Goal: Task Accomplishment & Management: Manage account settings

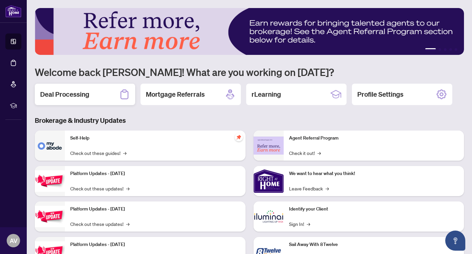
click at [111, 99] on div "Deal Processing" at bounding box center [85, 94] width 100 height 21
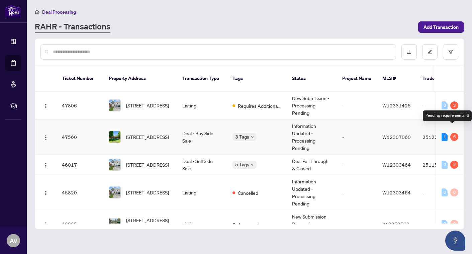
click at [452, 133] on div "6" at bounding box center [454, 137] width 8 height 8
click at [453, 133] on div "6" at bounding box center [454, 137] width 8 height 8
click at [134, 133] on span "[STREET_ADDRESS]" at bounding box center [147, 136] width 43 height 7
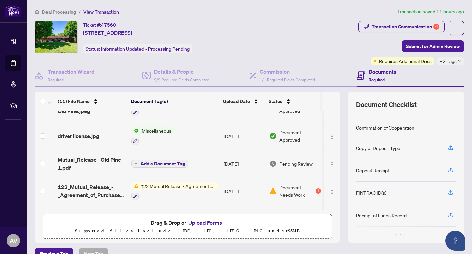
scroll to position [33, 0]
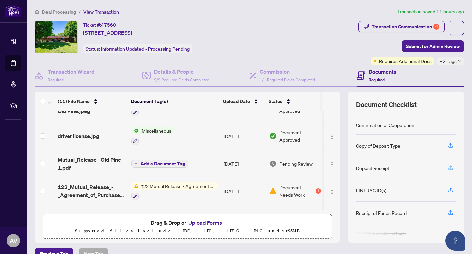
click at [451, 168] on icon "button" at bounding box center [450, 167] width 6 height 6
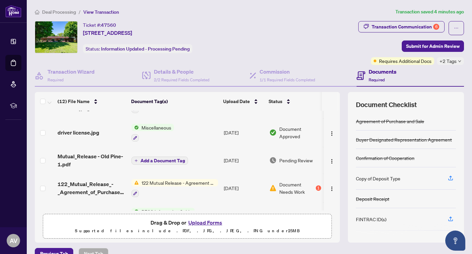
scroll to position [50, 0]
click at [450, 179] on icon "button" at bounding box center [450, 178] width 6 height 6
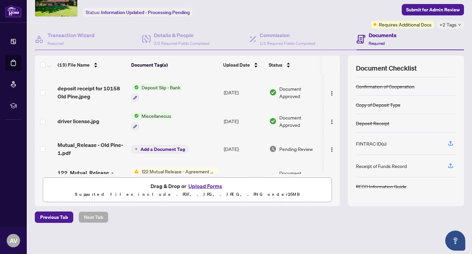
scroll to position [0, 0]
click at [74, 121] on span "driver license.jpg" at bounding box center [79, 121] width 42 height 8
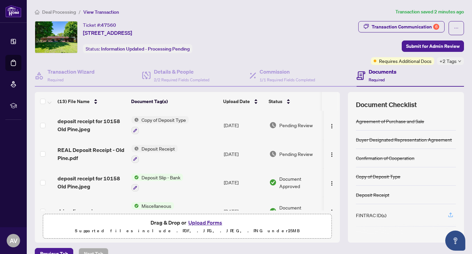
click at [449, 212] on icon "button" at bounding box center [450, 215] width 6 height 6
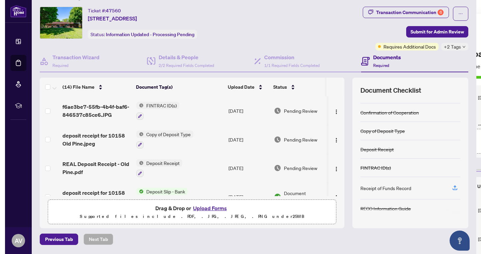
scroll to position [15, 0]
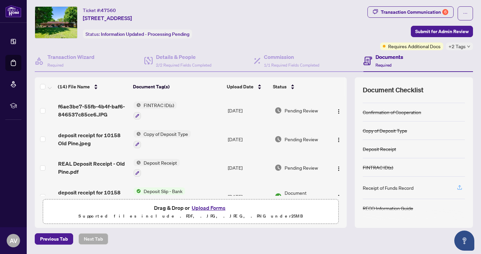
click at [461, 183] on span "button" at bounding box center [460, 187] width 6 height 11
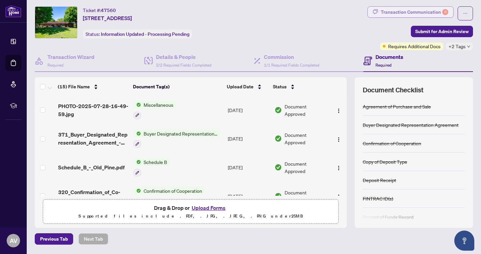
scroll to position [0, 0]
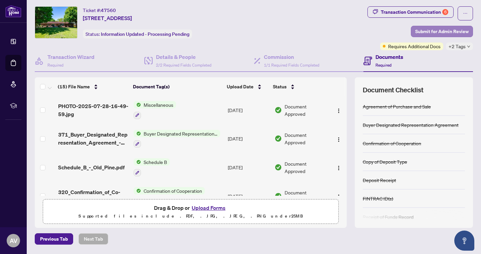
click at [437, 31] on span "Submit for Admin Review" at bounding box center [442, 31] width 53 height 11
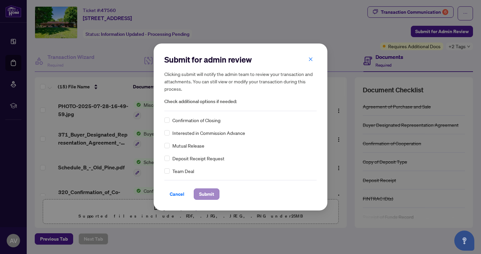
click at [208, 194] on span "Submit" at bounding box center [206, 194] width 15 height 11
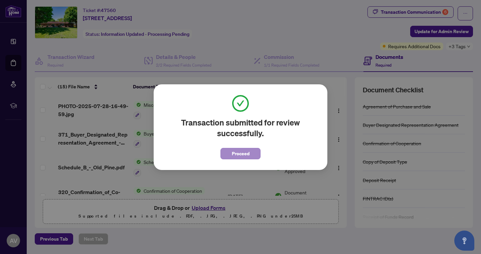
click at [243, 156] on span "Proceed" at bounding box center [241, 153] width 18 height 11
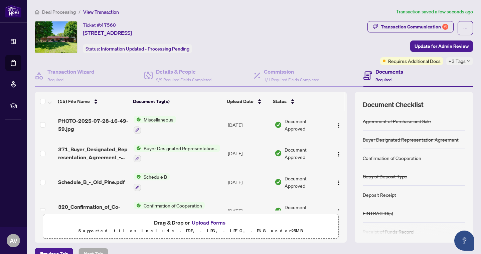
click at [65, 11] on span "Deal Processing" at bounding box center [59, 12] width 34 height 6
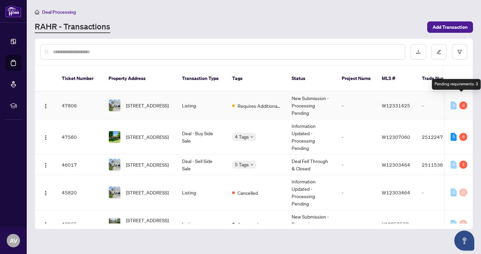
click at [462, 101] on div "3" at bounding box center [464, 105] width 8 height 8
click at [182, 101] on td "Listing" at bounding box center [202, 106] width 50 height 28
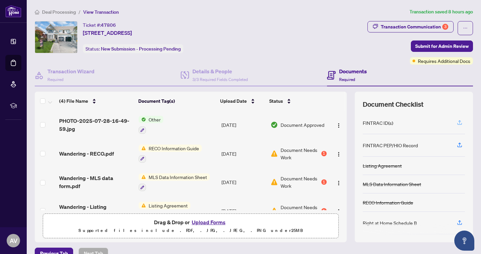
click at [462, 121] on icon "button" at bounding box center [460, 122] width 6 height 6
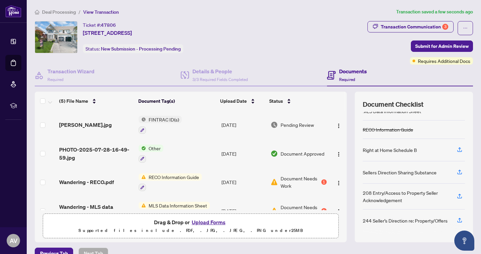
scroll to position [69, 0]
click at [169, 179] on span "RECO Information Guide" at bounding box center [174, 176] width 56 height 7
click at [305, 179] on span "Document Needs Work" at bounding box center [300, 182] width 39 height 15
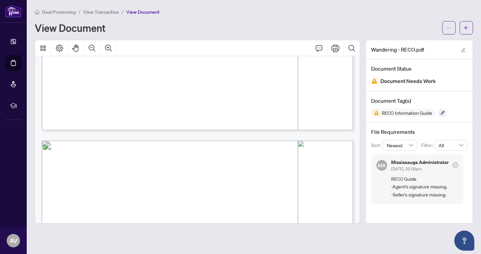
scroll to position [4883, 0]
click at [100, 11] on span "View Transaction" at bounding box center [101, 12] width 36 height 6
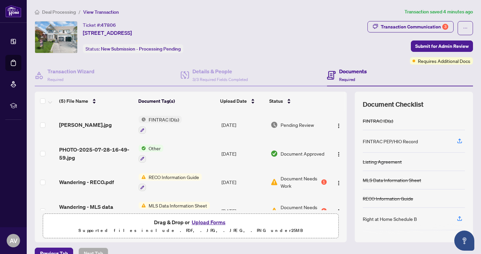
click at [151, 179] on span "RECO Information Guide" at bounding box center [174, 176] width 56 height 7
click at [187, 175] on span "RECO Information Guide" at bounding box center [174, 176] width 56 height 7
click at [111, 175] on td "Wandering - RECO.pdf" at bounding box center [97, 182] width 80 height 29
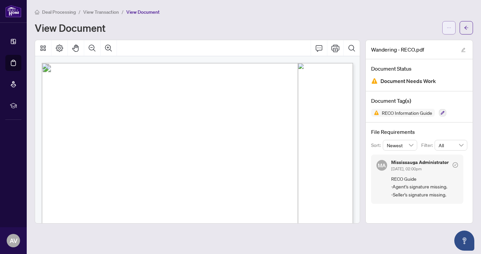
click at [449, 26] on icon "ellipsis" at bounding box center [449, 27] width 5 height 5
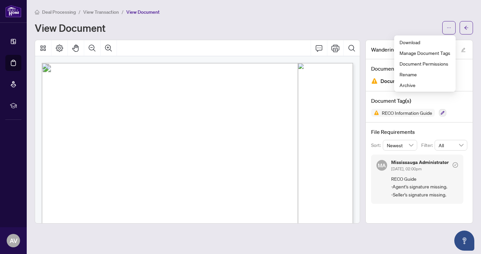
click at [377, 20] on div "Deal Processing / View Transaction / View Document View Document" at bounding box center [254, 21] width 439 height 26
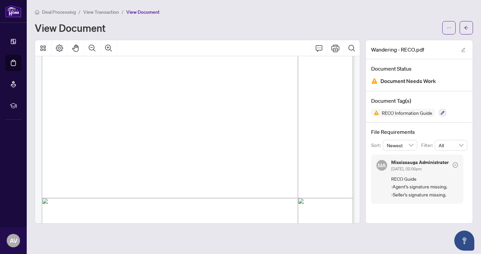
scroll to position [136, 0]
click at [114, 13] on span "View Transaction" at bounding box center [101, 12] width 36 height 6
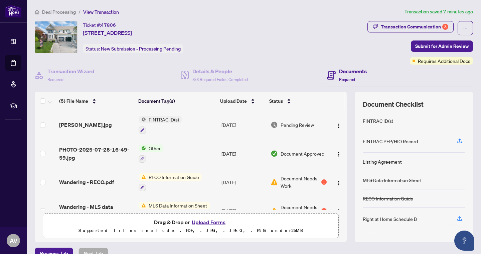
click at [207, 219] on button "Upload Forms" at bounding box center [209, 222] width 38 height 9
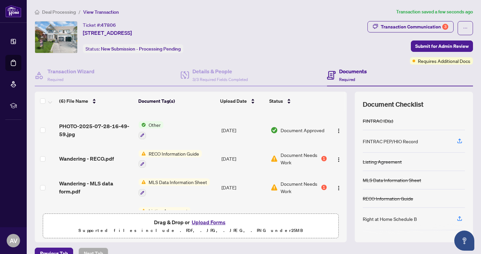
scroll to position [54, 0]
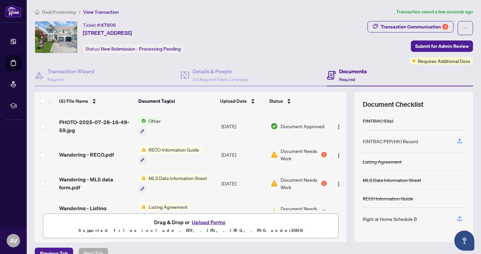
click at [166, 179] on span "MLS Data Information Sheet" at bounding box center [178, 177] width 64 height 7
click at [113, 182] on span "Wandering - MLS data form.pdf" at bounding box center [96, 183] width 74 height 16
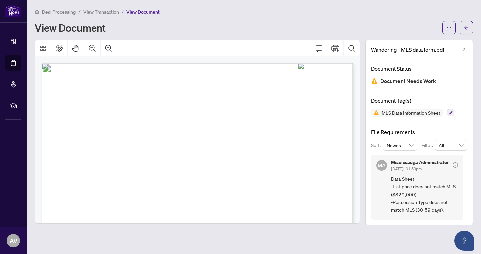
click at [98, 11] on span "View Transaction" at bounding box center [101, 12] width 36 height 6
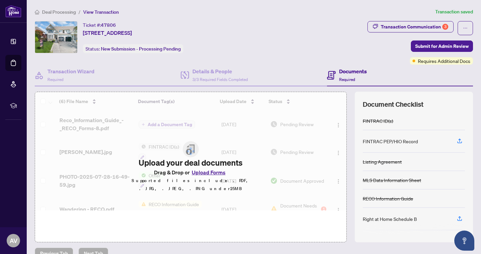
click at [114, 12] on span "View Transaction" at bounding box center [101, 12] width 36 height 6
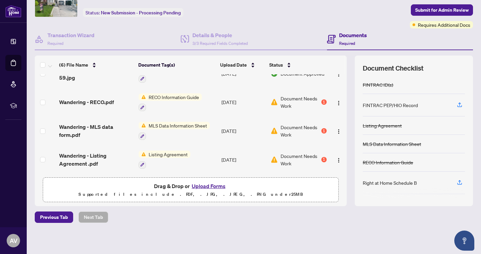
click at [179, 157] on div "Listing Agreement" at bounding box center [165, 159] width 52 height 18
click at [175, 152] on span "Listing Agreement" at bounding box center [168, 153] width 44 height 7
click at [107, 151] on span "Wandering - Listing Agreement .pdf" at bounding box center [96, 159] width 74 height 16
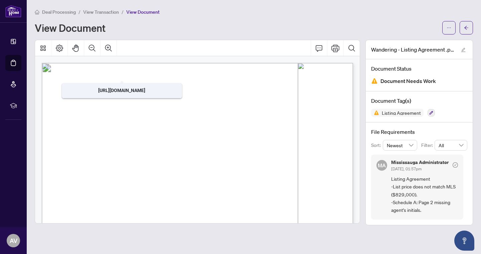
click at [109, 13] on span "View Transaction" at bounding box center [101, 12] width 36 height 6
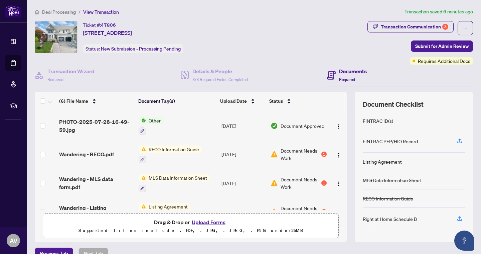
scroll to position [57, 0]
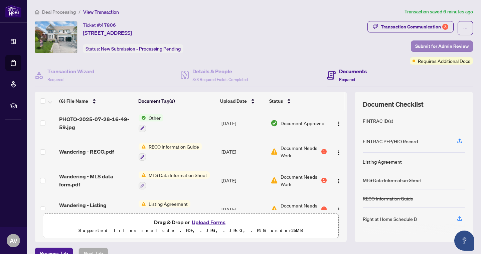
click at [430, 45] on span "Submit for Admin Review" at bounding box center [442, 46] width 53 height 11
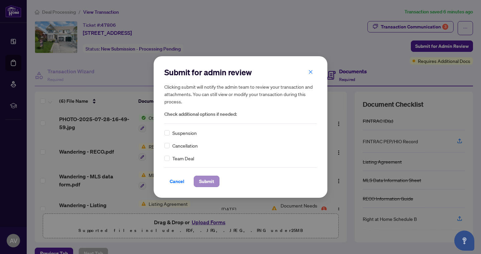
click at [212, 179] on span "Submit" at bounding box center [206, 181] width 15 height 11
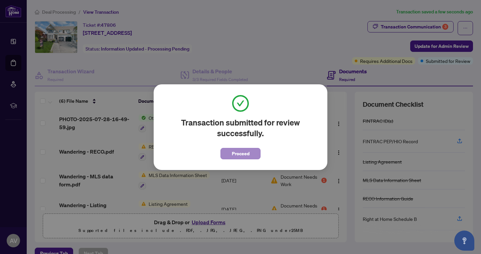
click at [230, 150] on button "Proceed" at bounding box center [241, 153] width 40 height 11
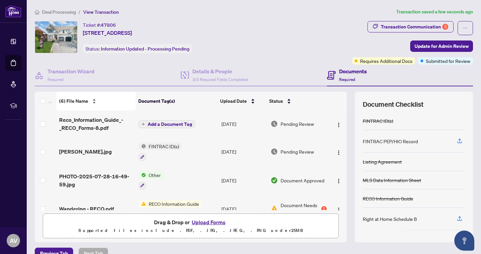
scroll to position [0, 0]
click at [66, 14] on span "Deal Processing" at bounding box center [59, 12] width 34 height 6
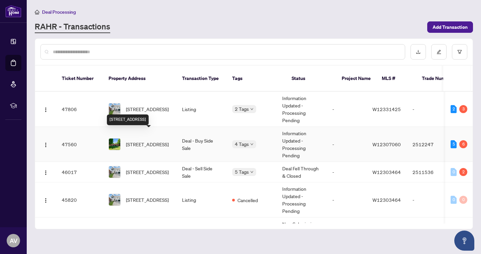
click at [150, 140] on span "[STREET_ADDRESS]" at bounding box center [147, 143] width 43 height 7
click at [147, 140] on span "[STREET_ADDRESS]" at bounding box center [147, 143] width 43 height 7
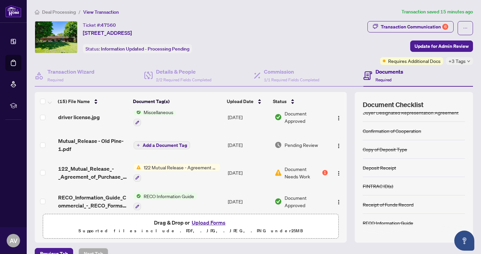
scroll to position [155, 0]
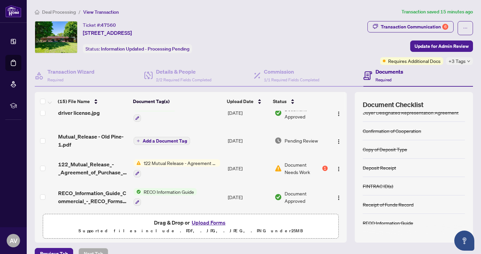
click at [148, 155] on td "122 Mutual Release - Agreement of Purchase and Sale" at bounding box center [178, 168] width 95 height 29
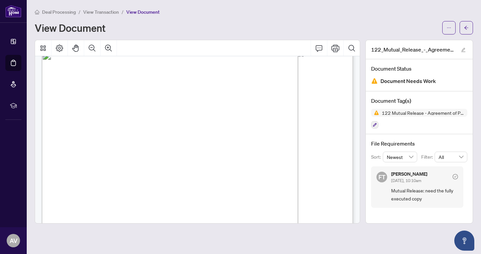
scroll to position [8, 0]
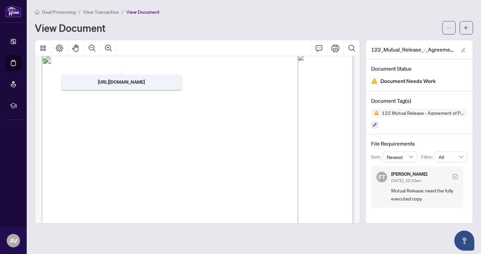
click at [106, 13] on span "View Transaction" at bounding box center [101, 12] width 36 height 6
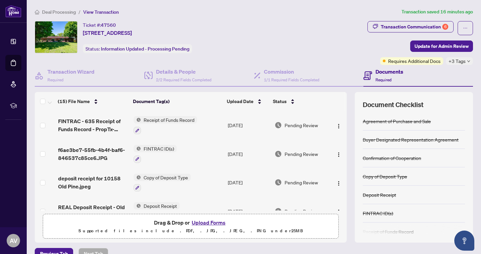
click at [217, 223] on button "Upload Forms" at bounding box center [209, 222] width 38 height 9
click at [206, 222] on button "Upload Forms" at bounding box center [209, 222] width 38 height 9
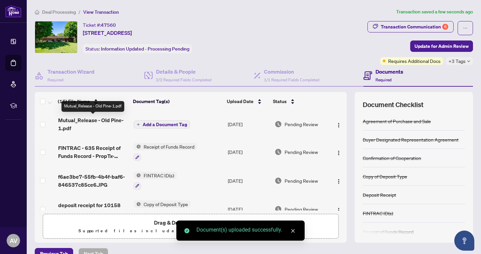
click at [109, 123] on span "Mutual_Release - Old Pine-1.pdf" at bounding box center [93, 124] width 70 height 16
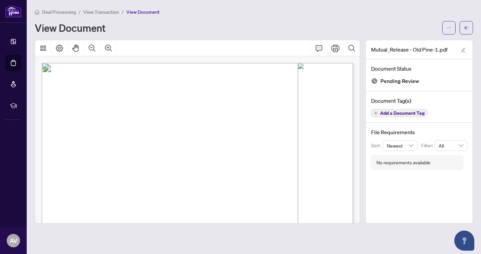
click at [112, 11] on span "View Transaction" at bounding box center [101, 12] width 36 height 6
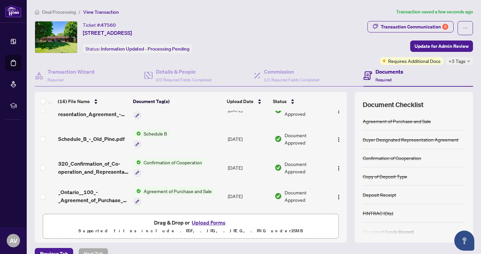
scroll to position [354, 0]
click at [440, 47] on span "Update for Admin Review" at bounding box center [442, 46] width 54 height 11
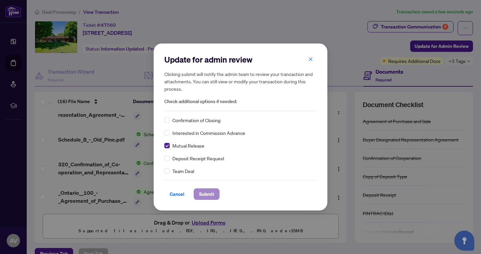
click at [209, 190] on span "Submit" at bounding box center [206, 194] width 15 height 11
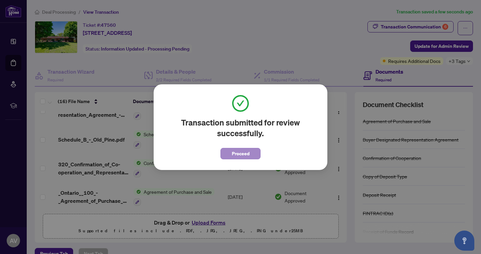
click at [240, 155] on span "Proceed" at bounding box center [241, 153] width 18 height 11
